Goal: Information Seeking & Learning: Learn about a topic

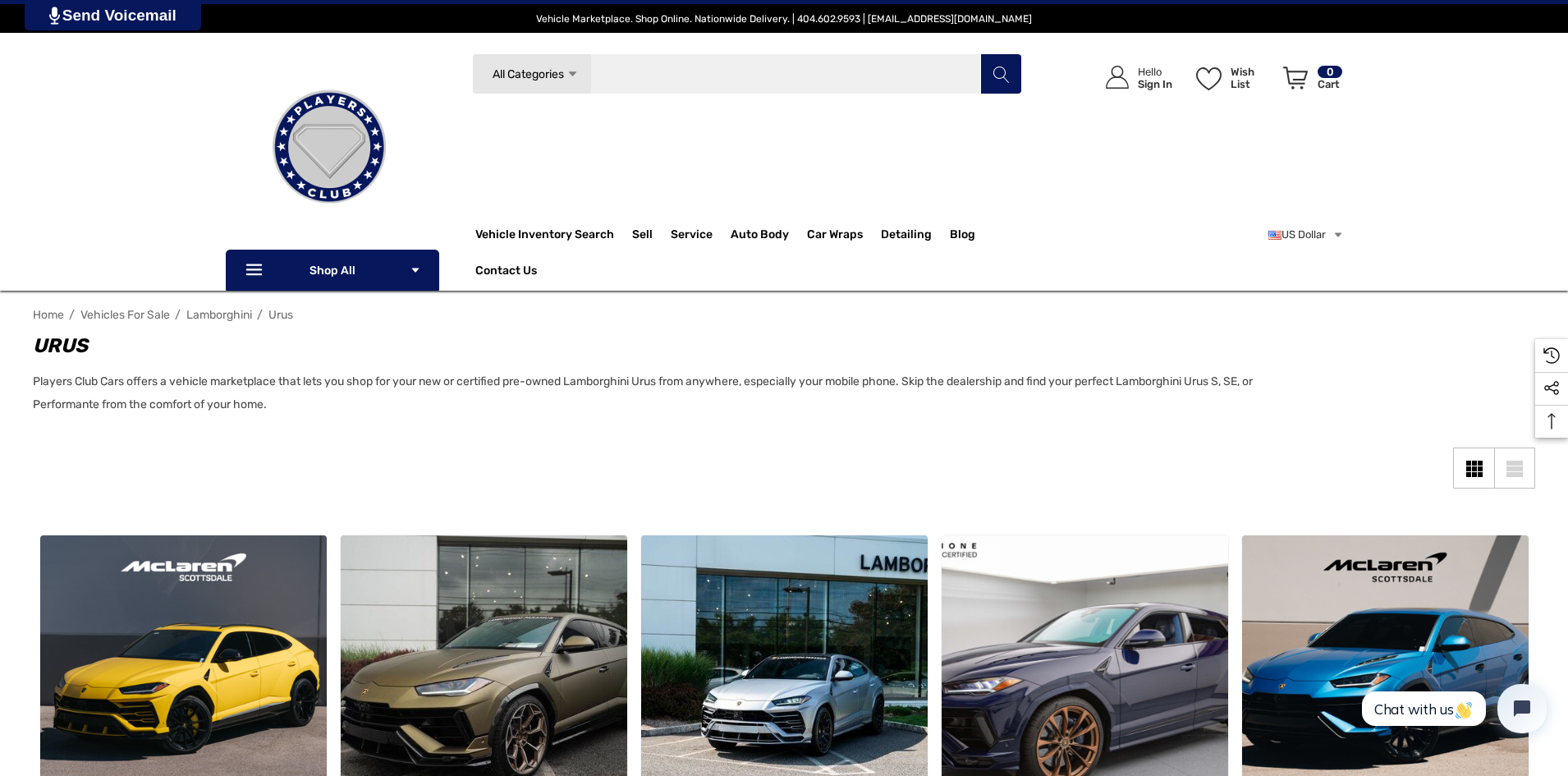
click at [676, 65] on input "Search" at bounding box center [747, 74] width 550 height 41
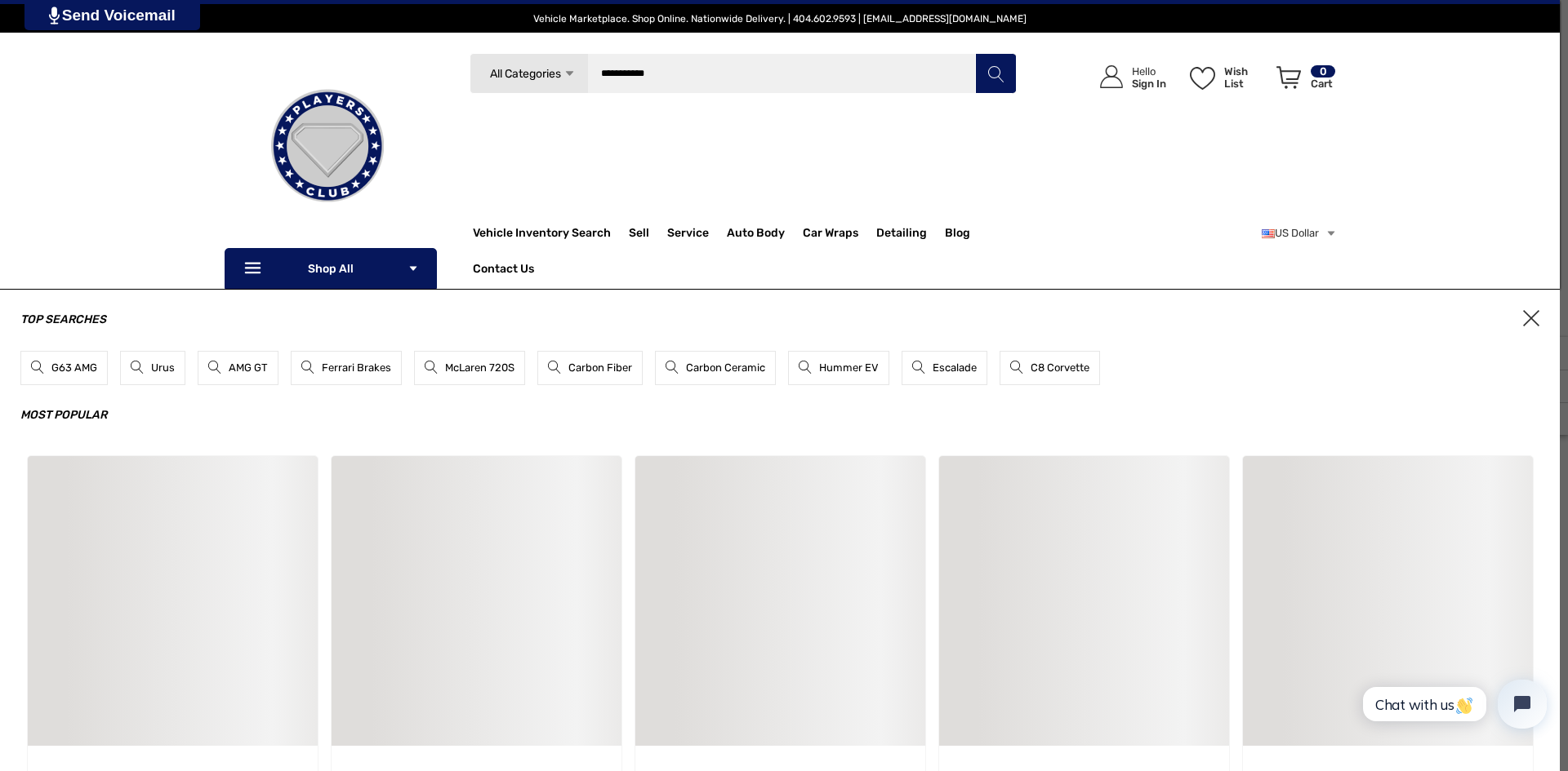
type input "**********"
click at [975, 53] on button "Search" at bounding box center [995, 73] width 41 height 40
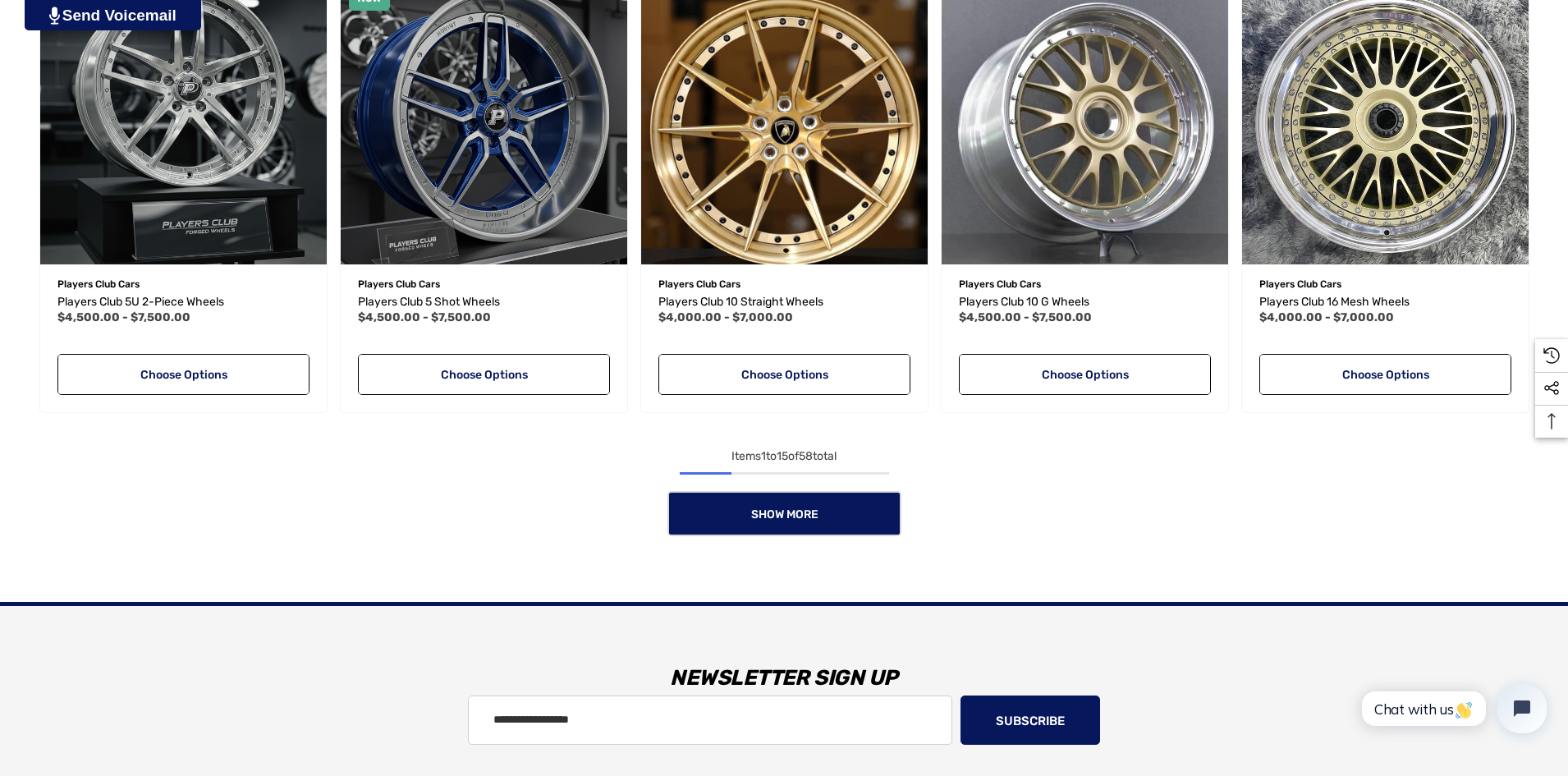
scroll to position [1725, 0]
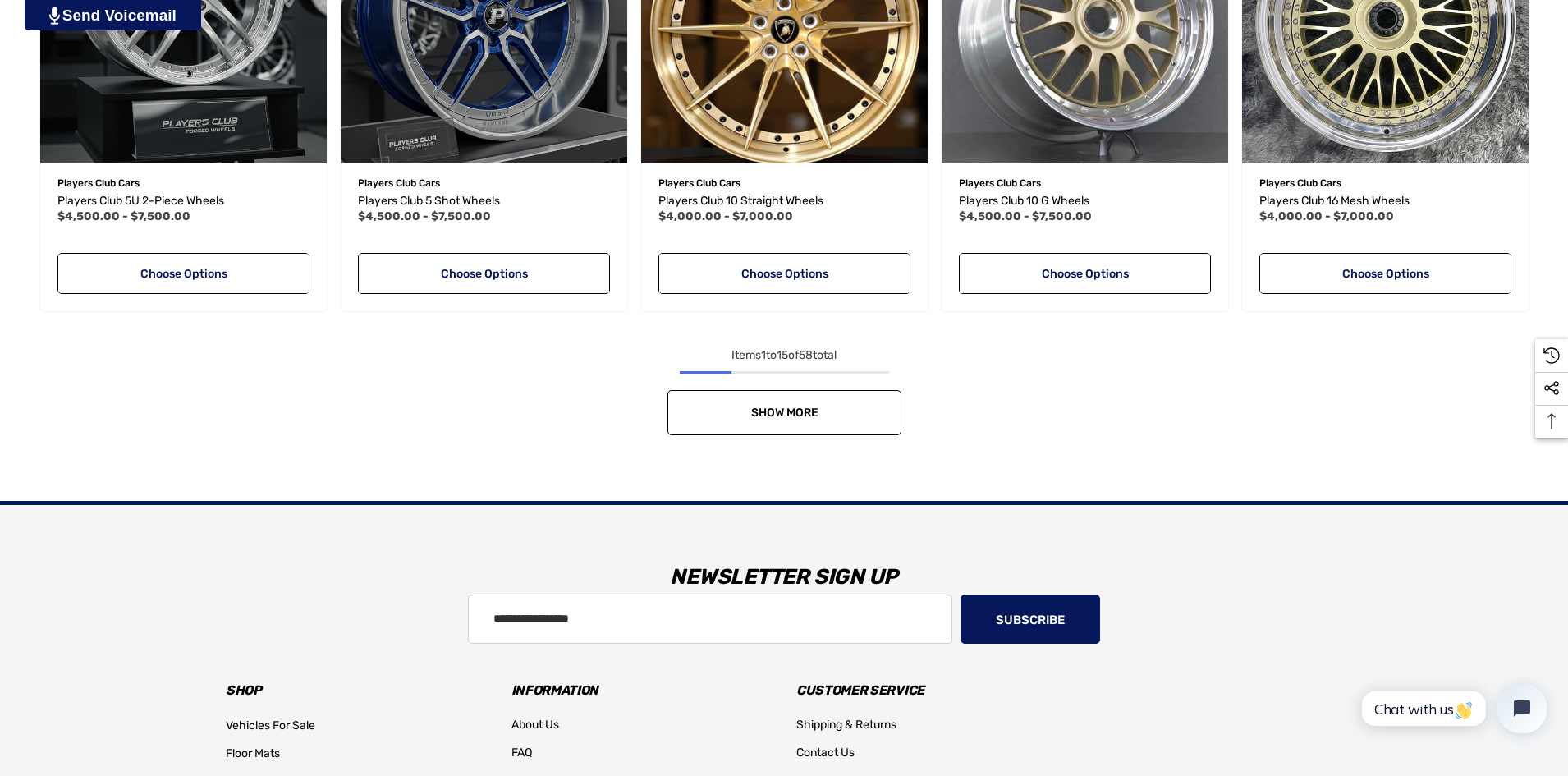
click at [772, 422] on link "Show More" at bounding box center [785, 413] width 234 height 45
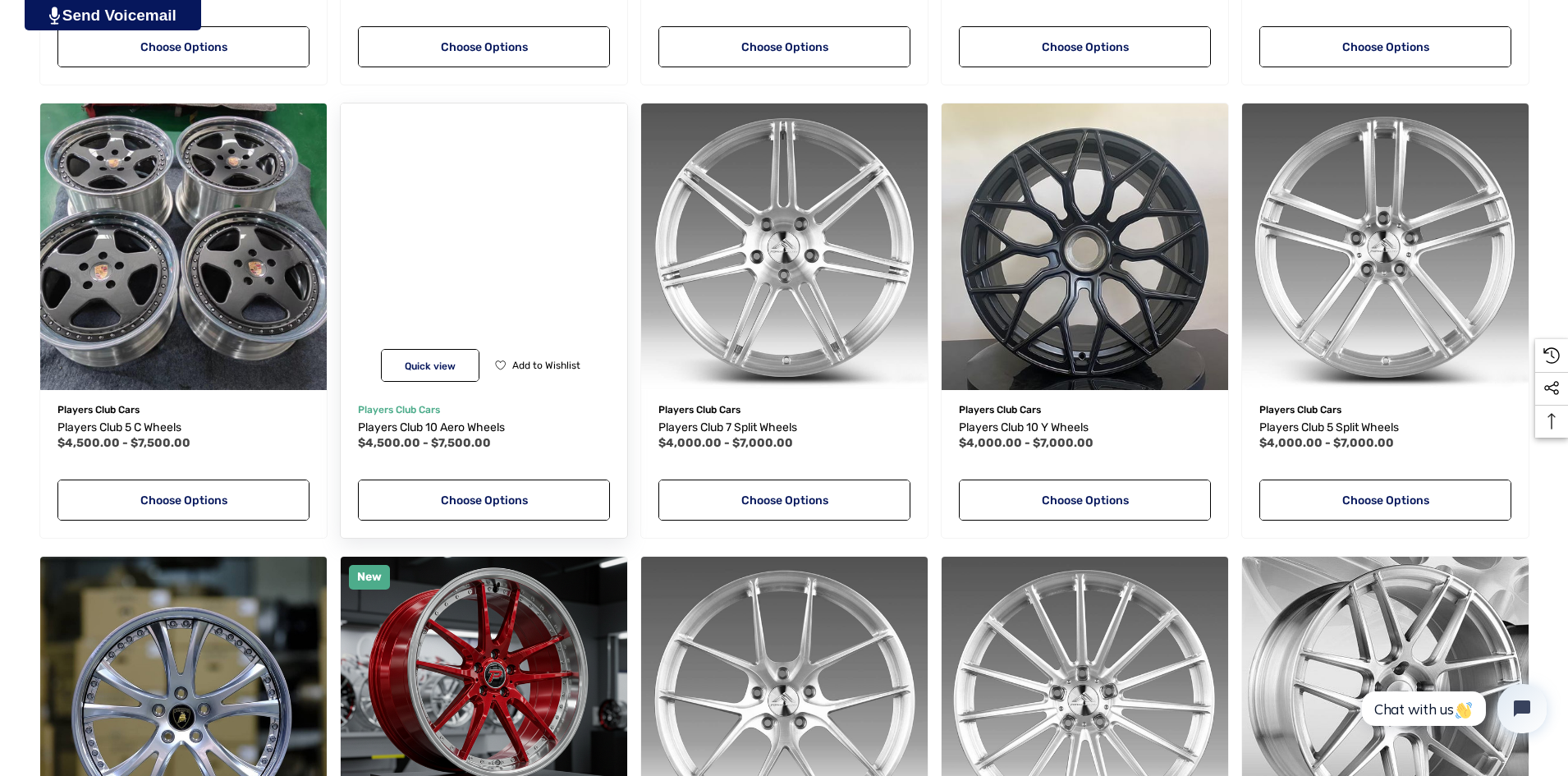
scroll to position [2629, 0]
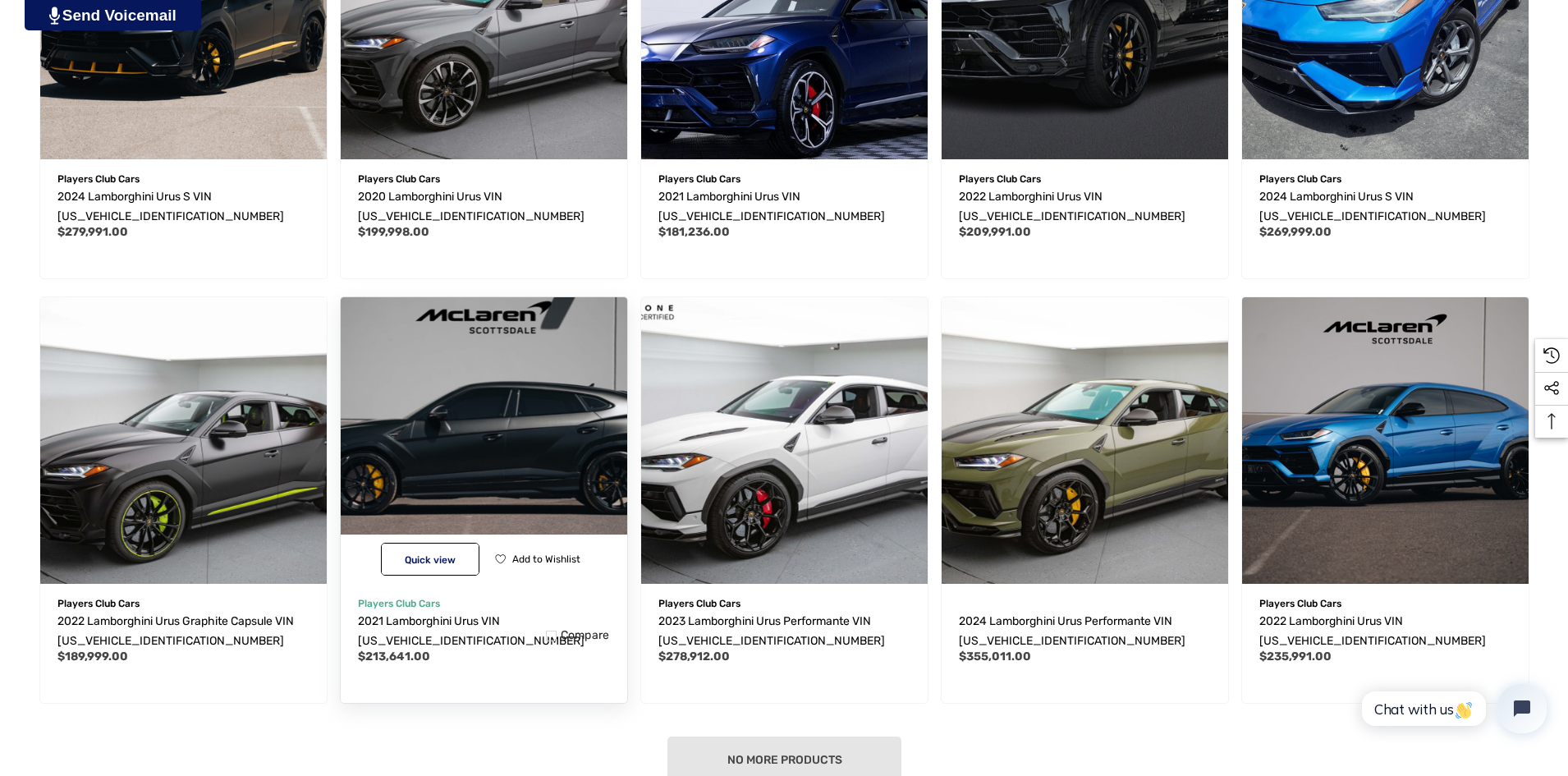
scroll to position [1314, 0]
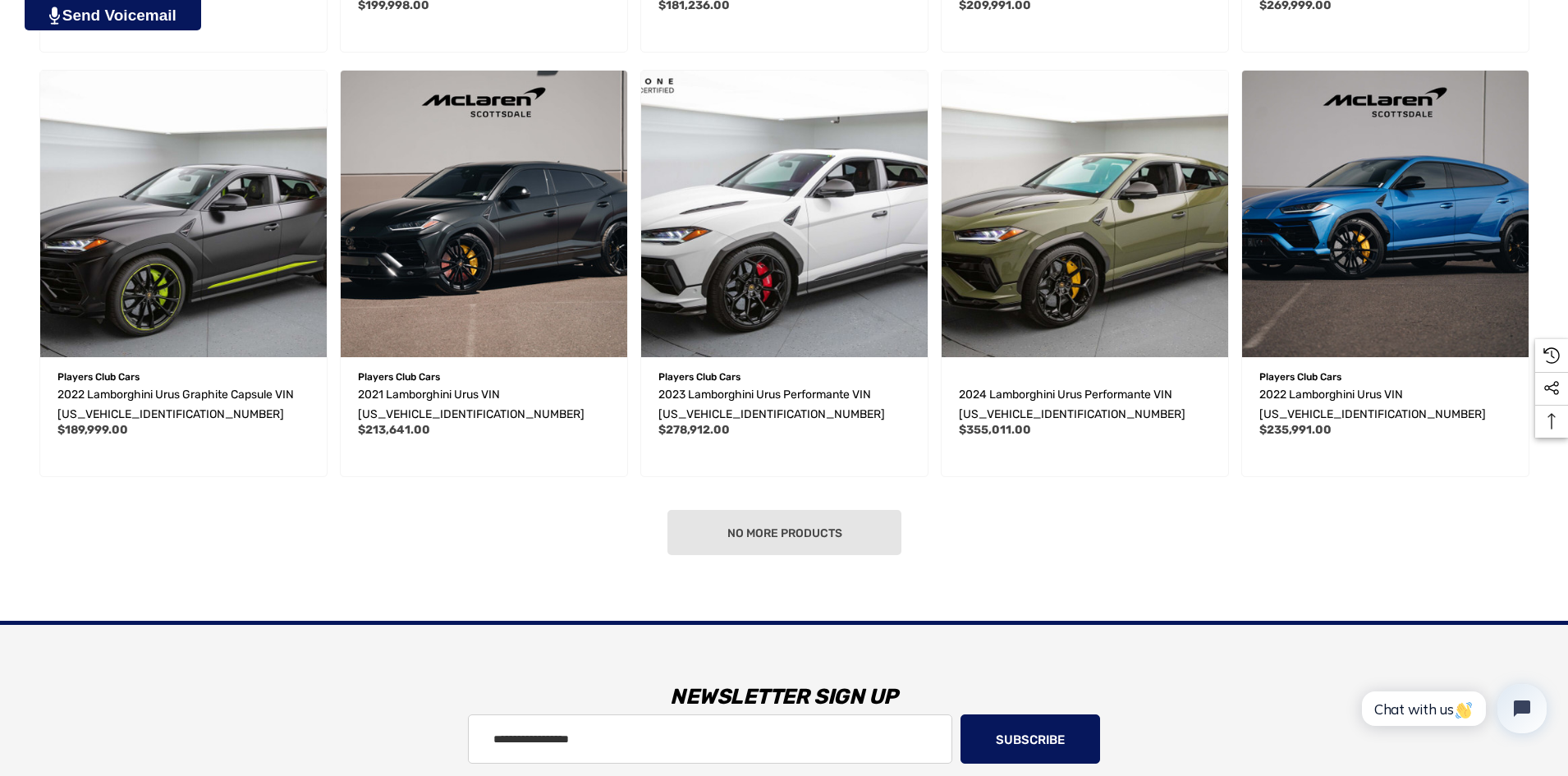
click at [752, 535] on div "No more products" at bounding box center [784, 532] width 1503 height 45
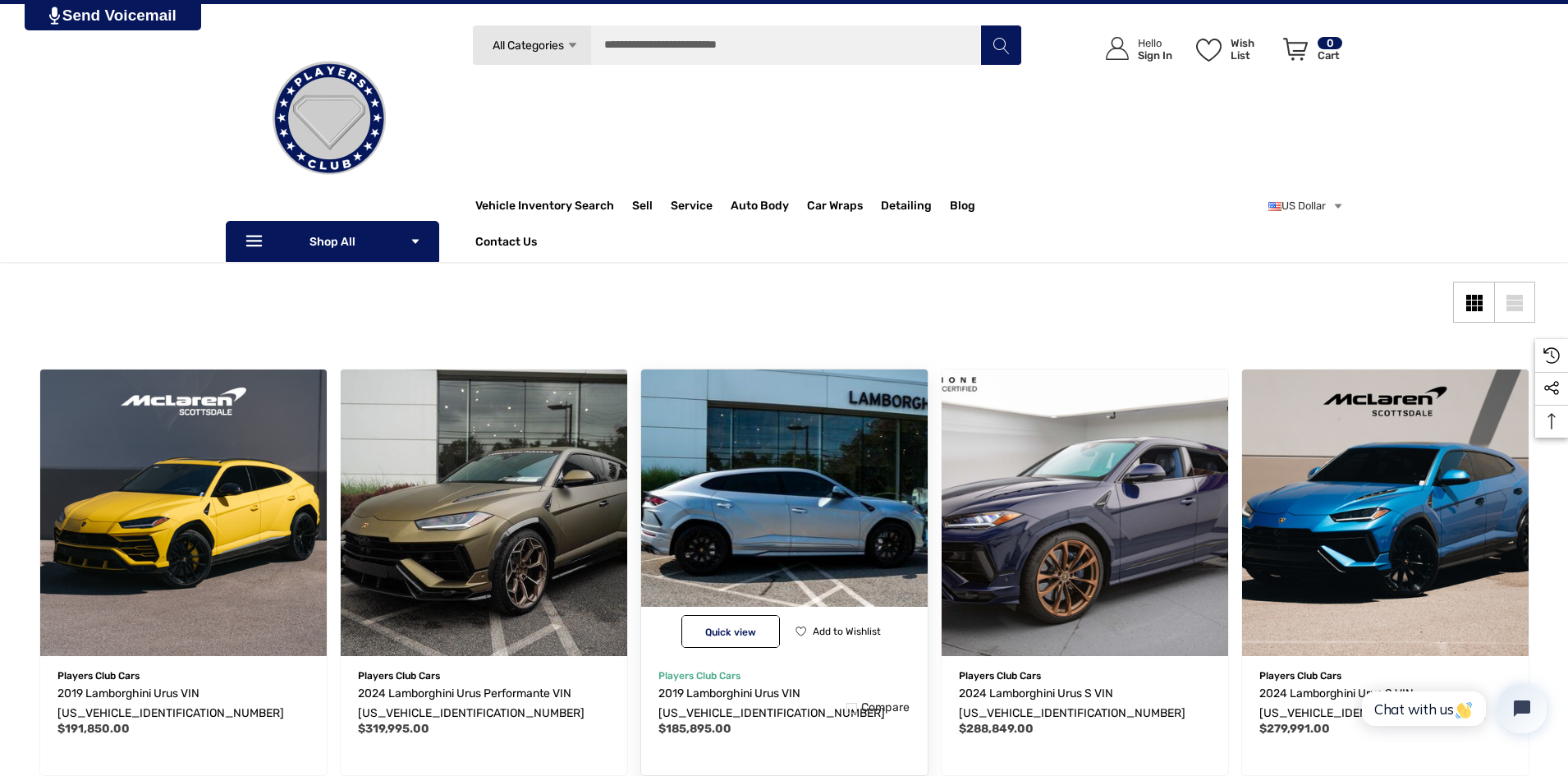
scroll to position [165, 0]
